Goal: Complete application form: Complete application form

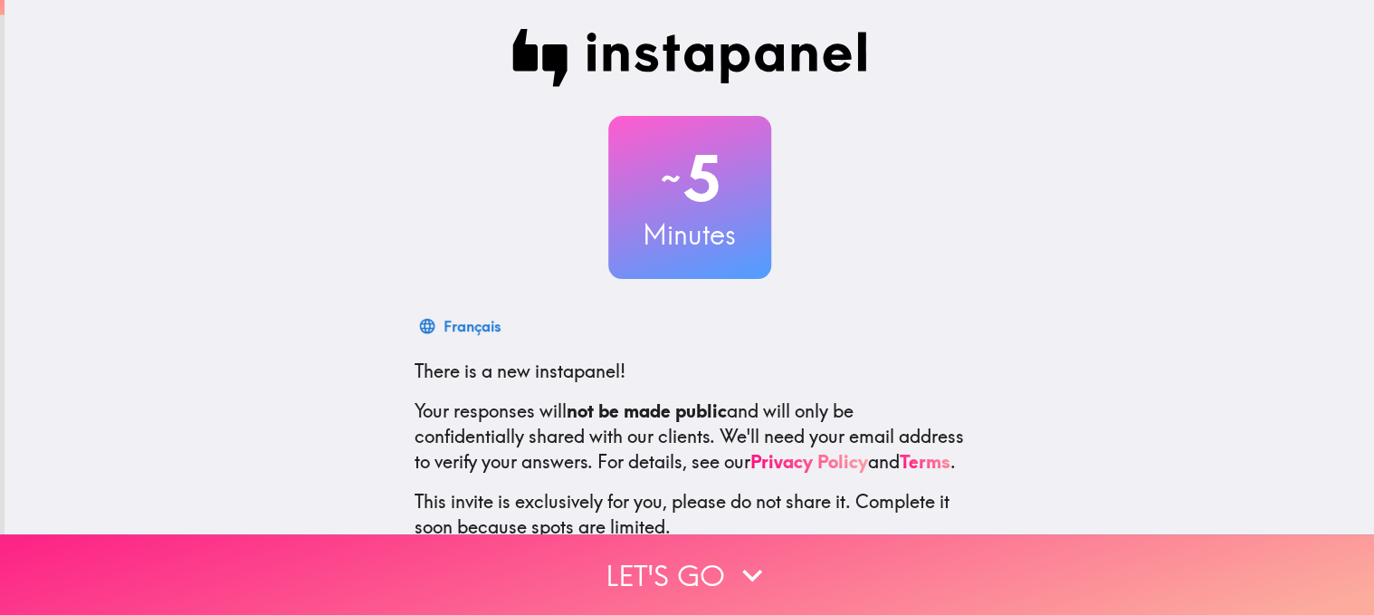
click at [705, 586] on button "Let's go" at bounding box center [687, 574] width 1374 height 81
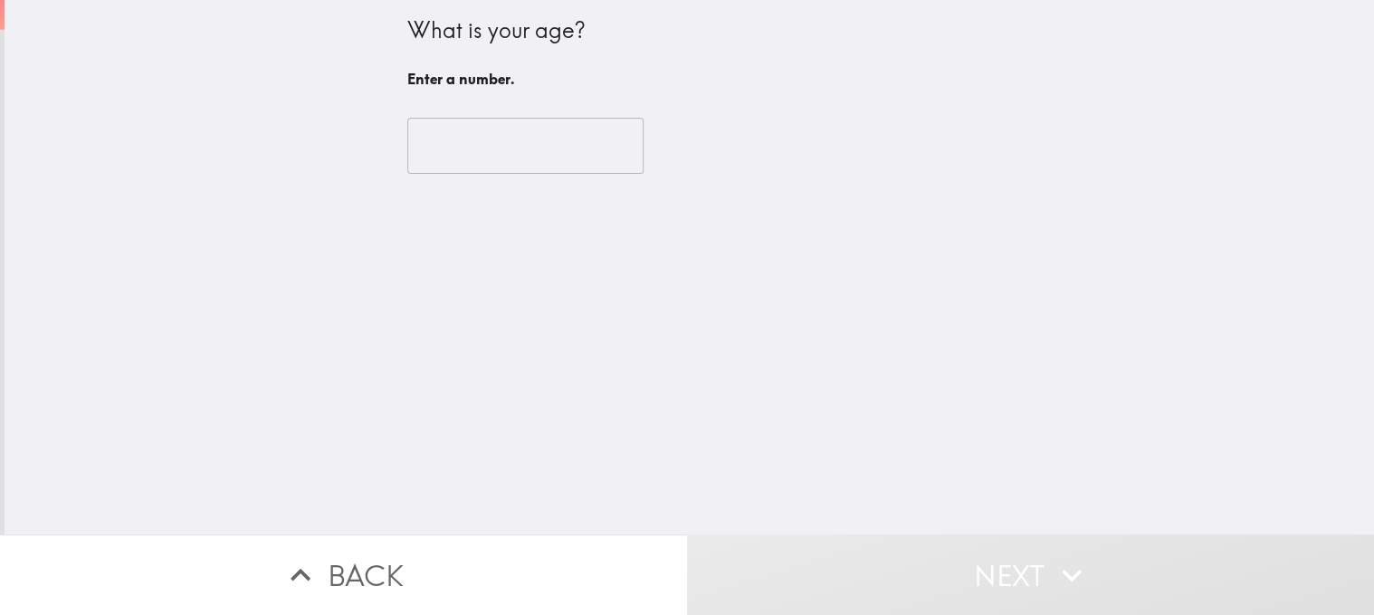
click at [523, 142] on input "number" at bounding box center [525, 146] width 236 height 56
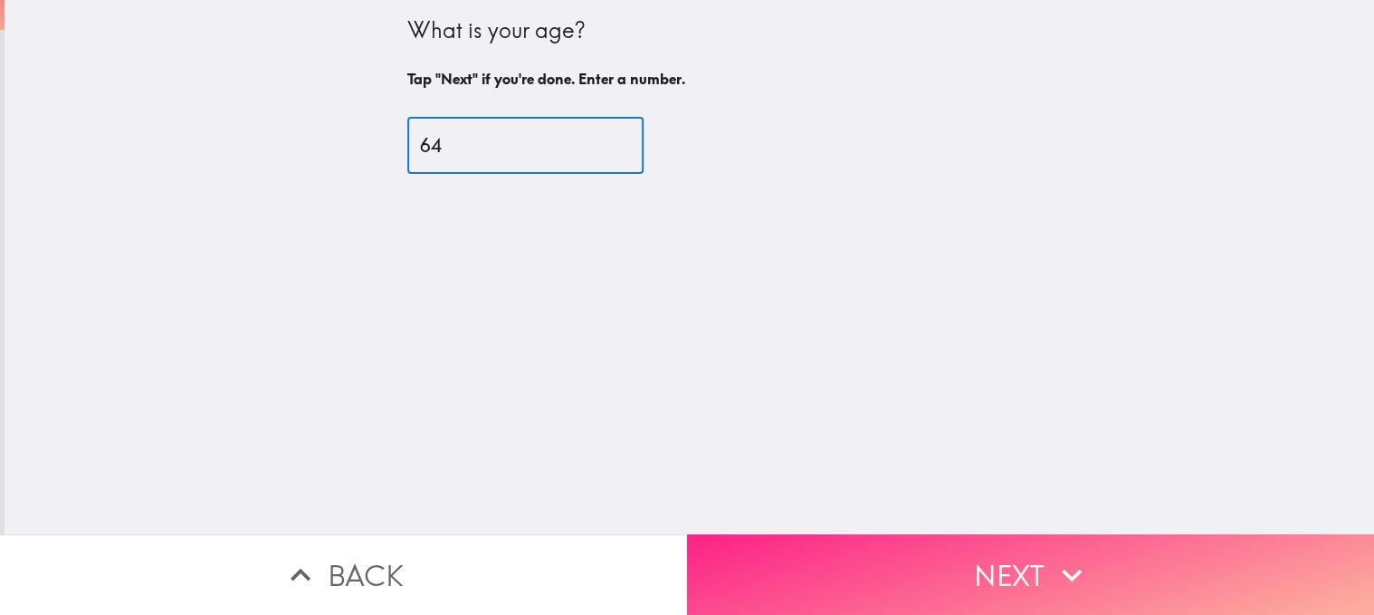
type input "64"
click at [1009, 584] on button "Next" at bounding box center [1030, 574] width 687 height 81
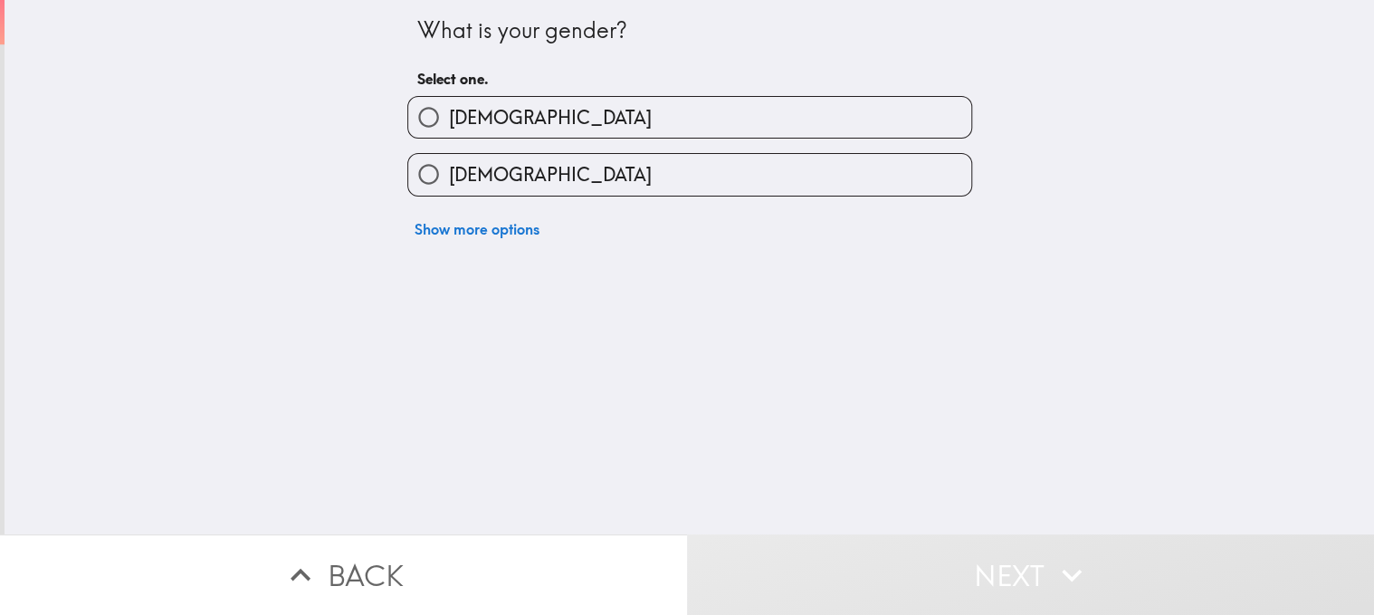
click at [599, 139] on div "[DEMOGRAPHIC_DATA]" at bounding box center [682, 167] width 579 height 57
click at [593, 121] on label "[DEMOGRAPHIC_DATA]" at bounding box center [689, 117] width 563 height 41
click at [449, 121] on input "[DEMOGRAPHIC_DATA]" at bounding box center [428, 117] width 41 height 41
radio input "true"
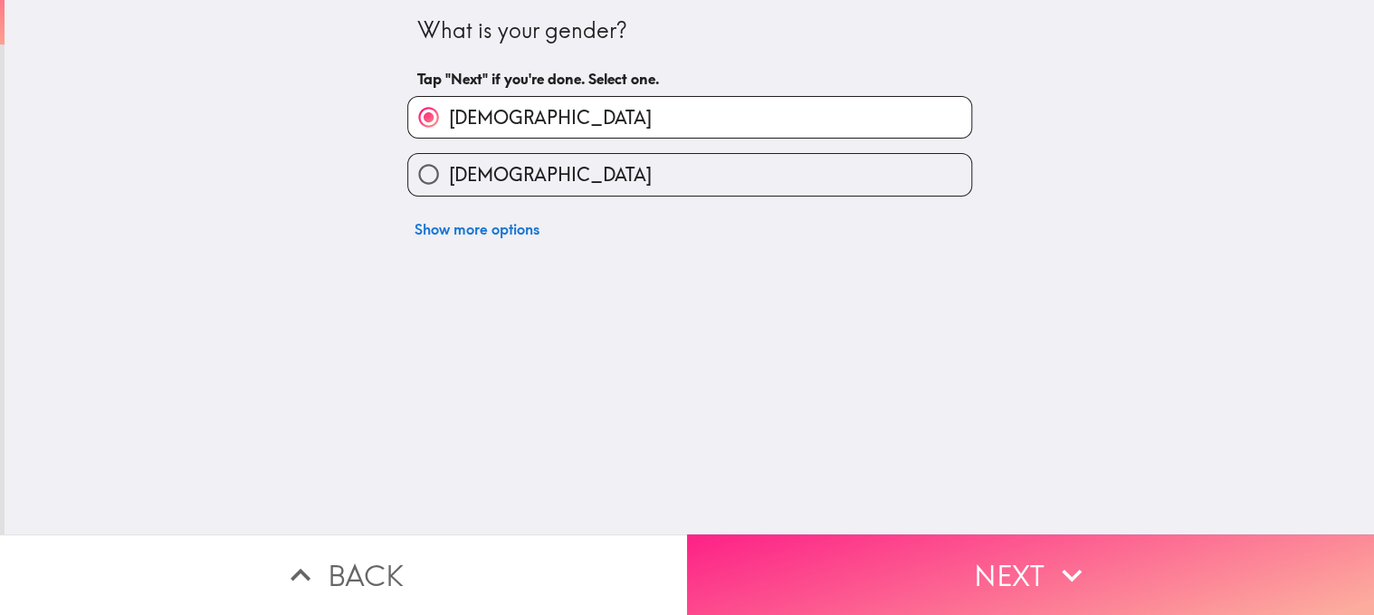
click at [1002, 588] on button "Next" at bounding box center [1030, 574] width 687 height 81
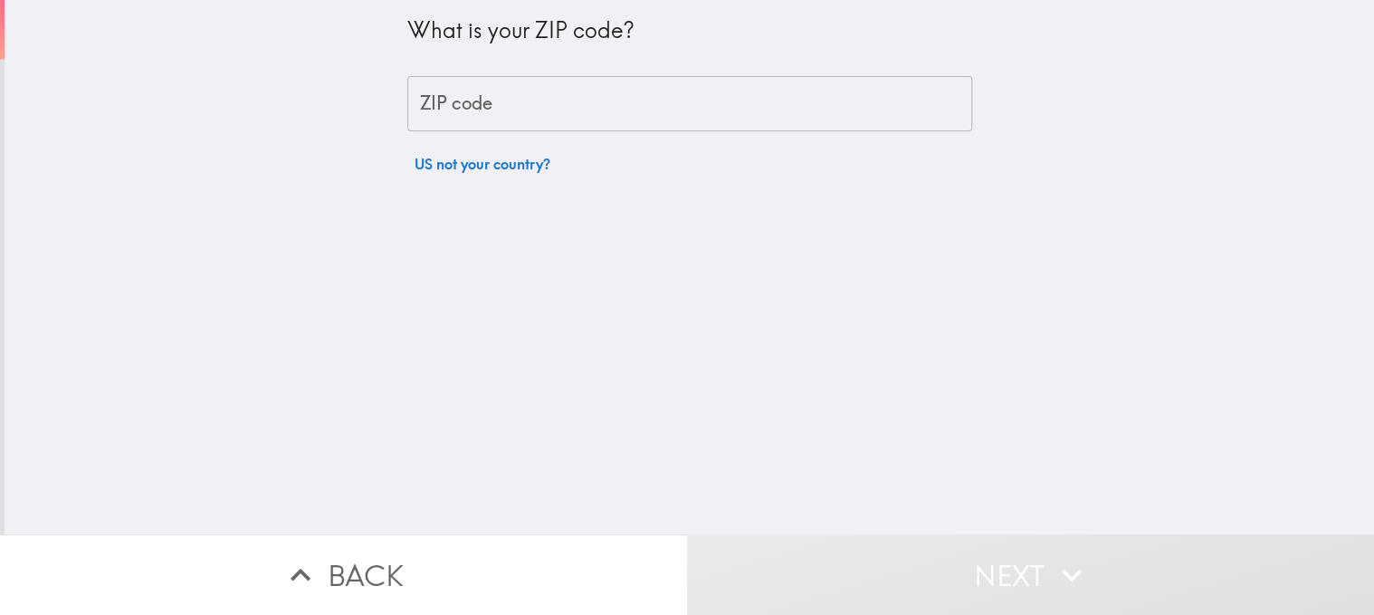
click at [765, 116] on input "ZIP code" at bounding box center [689, 104] width 565 height 56
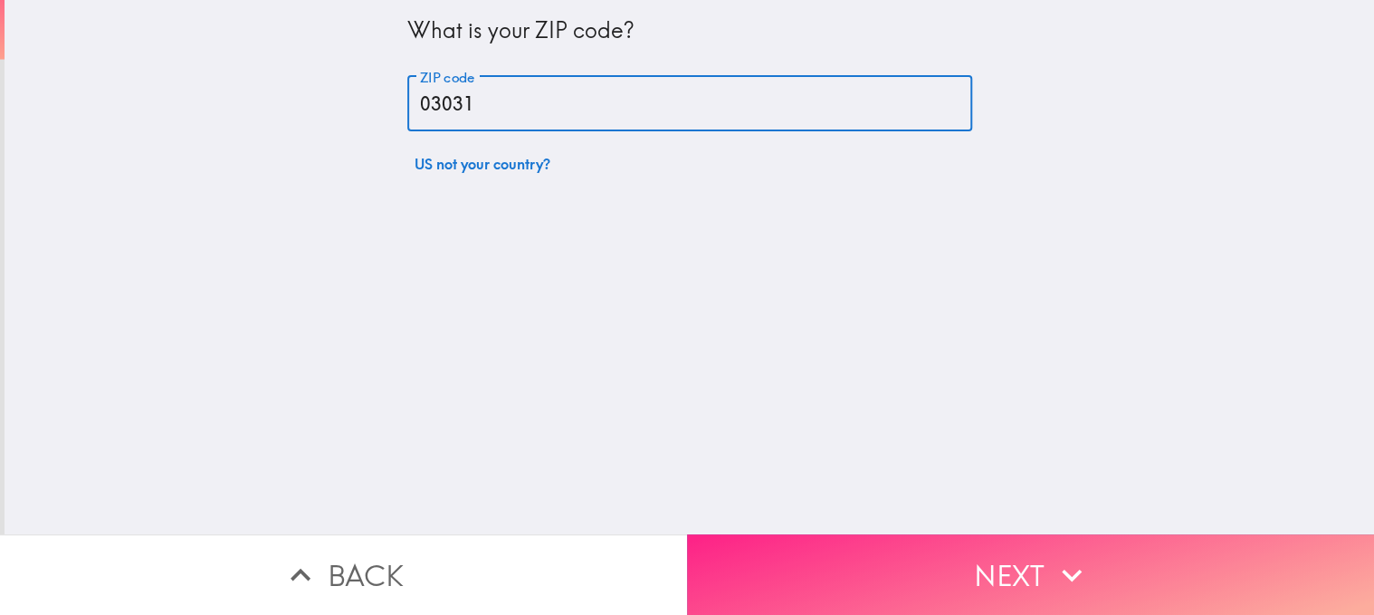
type input "03031"
click at [1036, 583] on button "Next" at bounding box center [1030, 574] width 687 height 81
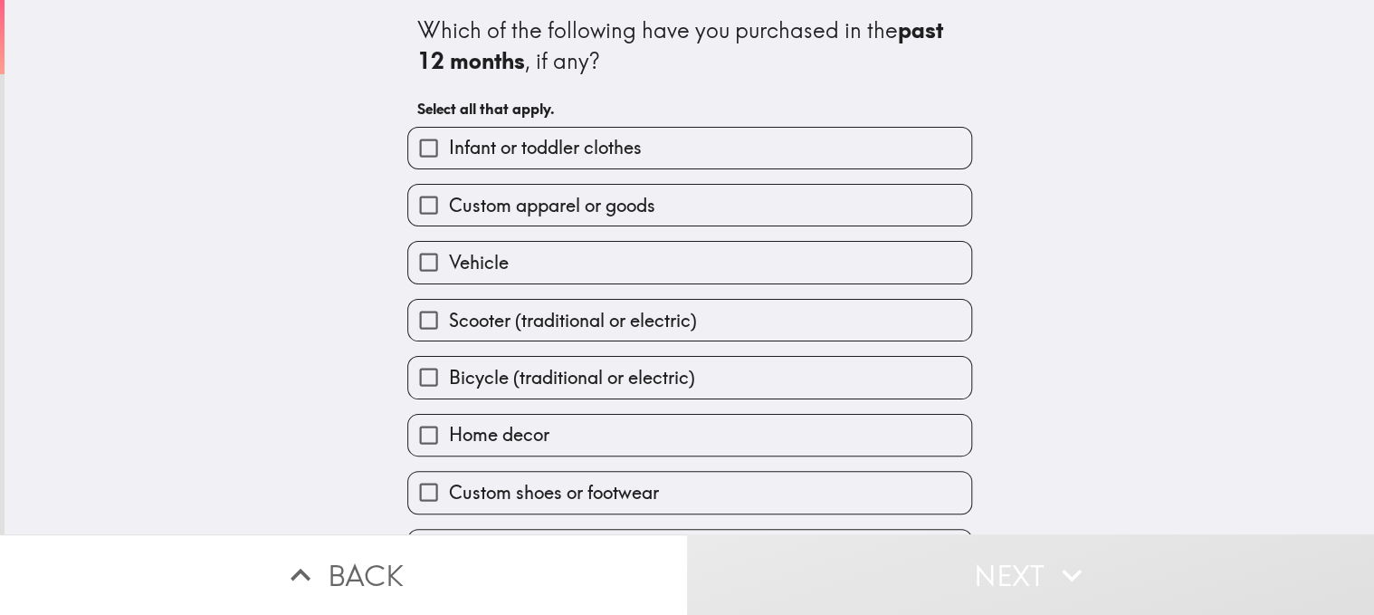
scroll to position [33, 0]
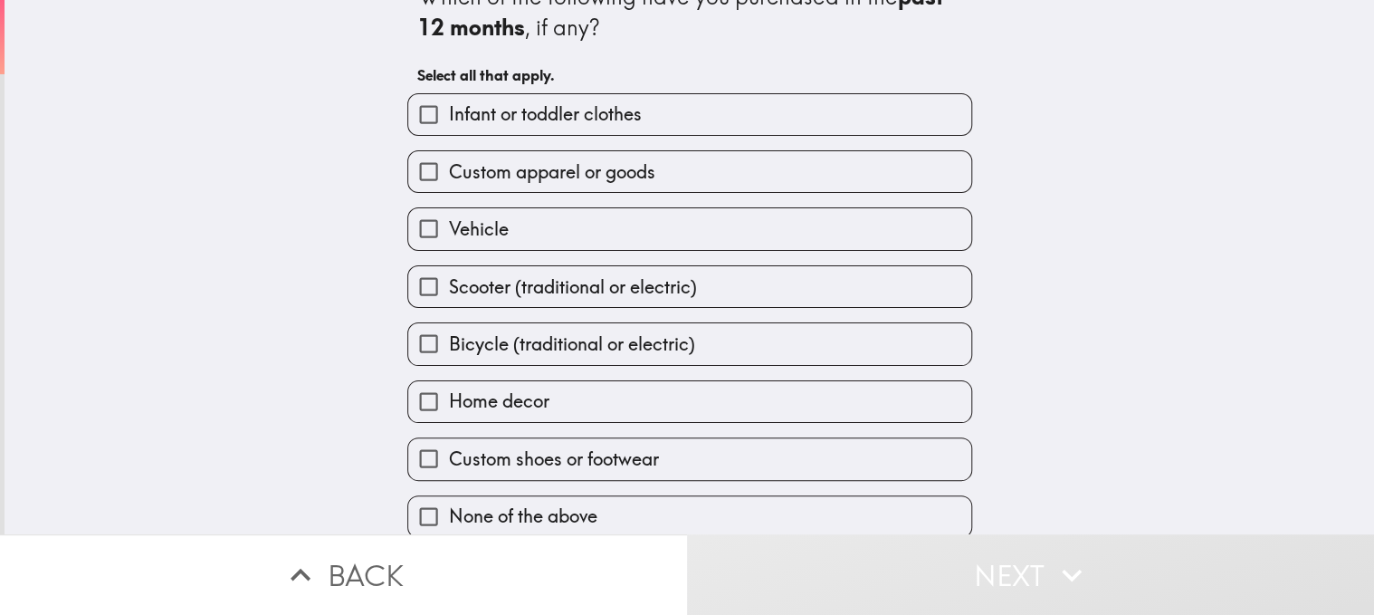
click at [426, 503] on input "None of the above" at bounding box center [428, 516] width 41 height 41
checkbox input "true"
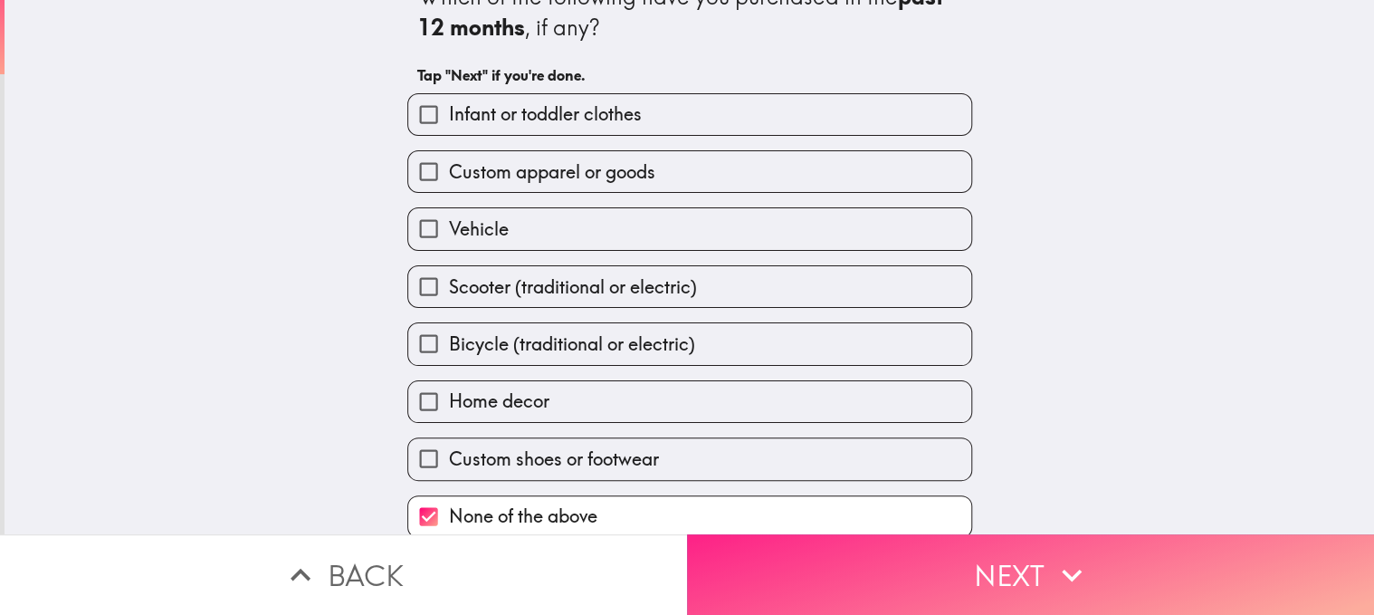
click at [1024, 577] on button "Next" at bounding box center [1030, 574] width 687 height 81
